Goal: Navigation & Orientation: Find specific page/section

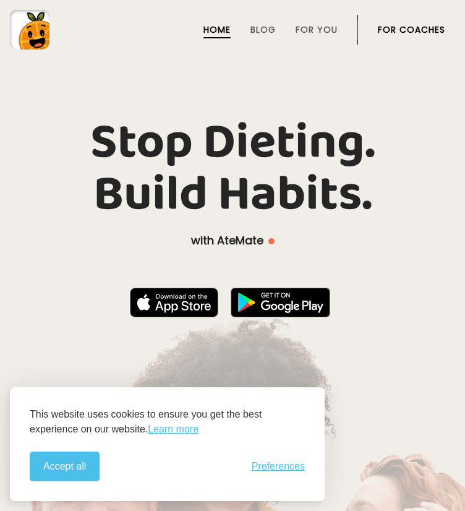
click at [81, 450] on div "This website uses cookies to ensure you get the best experience on our website.…" at bounding box center [167, 444] width 315 height 114
click at [80, 463] on button "Accept all" at bounding box center [65, 466] width 70 height 30
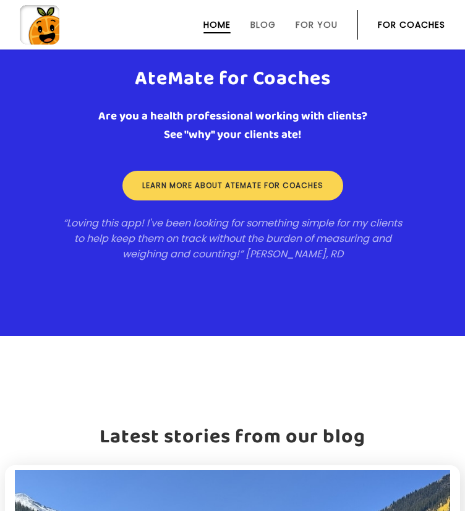
scroll to position [2076, 0]
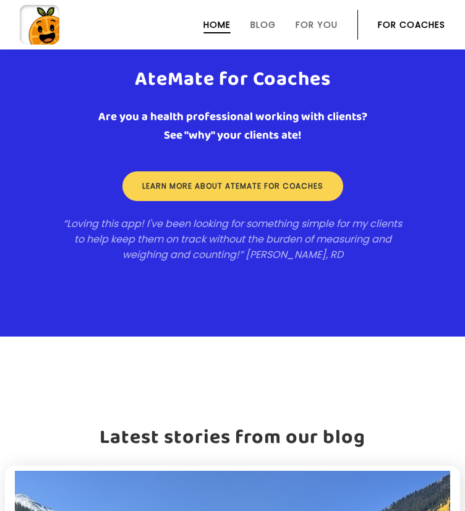
click at [267, 18] on li "Blog" at bounding box center [262, 25] width 25 height 30
click at [266, 21] on link "Blog" at bounding box center [262, 25] width 25 height 10
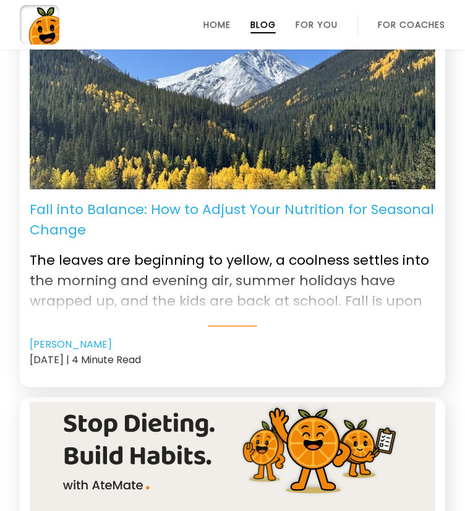
scroll to position [43, 0]
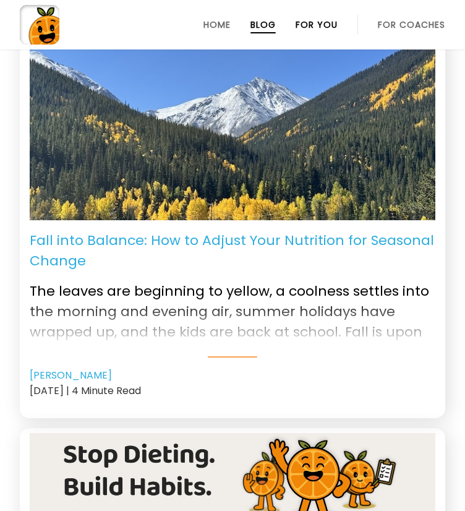
click at [319, 25] on link "For You" at bounding box center [316, 25] width 42 height 10
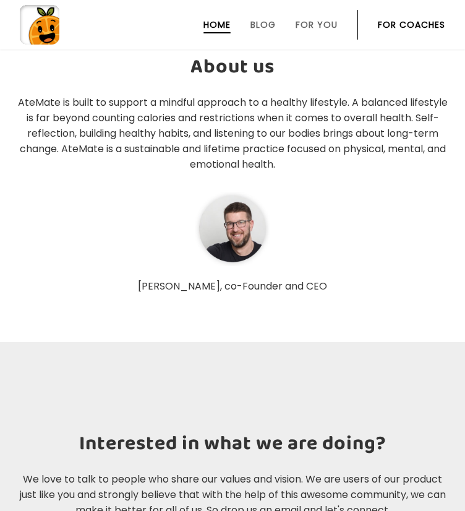
scroll to position [3386, 0]
